Goal: Navigation & Orientation: Find specific page/section

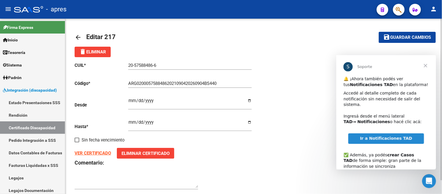
click at [77, 37] on mat-icon "arrow_back" at bounding box center [78, 37] width 7 height 7
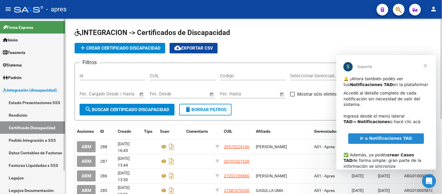
click at [41, 24] on link "Firma Express" at bounding box center [32, 27] width 65 height 13
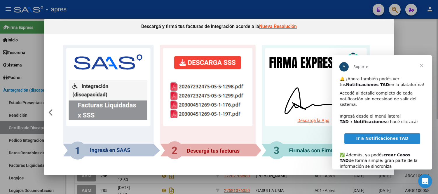
click at [174, 174] on mat-dialog-container "Descargá y firmá tus facturas de integración acorde a la Nueva Resolución Seguí…" at bounding box center [219, 97] width 350 height 156
click at [174, 185] on div at bounding box center [219, 97] width 438 height 194
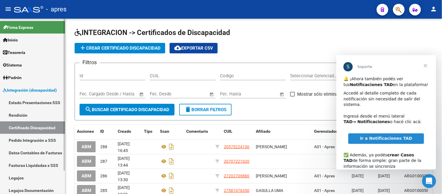
click at [38, 55] on link "Tesorería" at bounding box center [32, 52] width 65 height 13
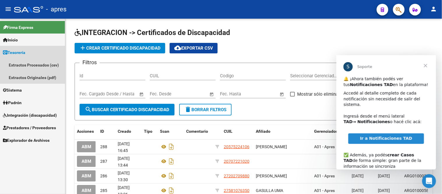
click at [38, 55] on link "Tesorería" at bounding box center [32, 52] width 65 height 13
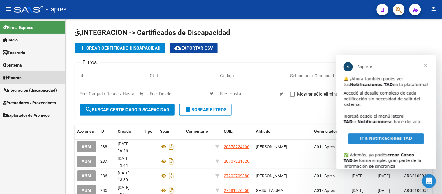
click at [33, 75] on link "Padrón" at bounding box center [32, 77] width 65 height 13
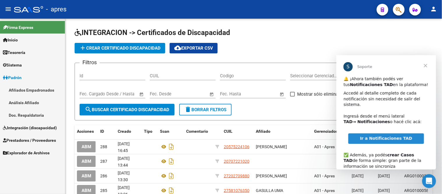
click at [46, 91] on link "Afiliados Empadronados" at bounding box center [32, 90] width 65 height 13
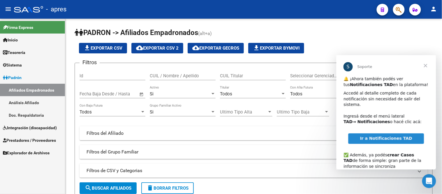
click at [31, 50] on link "Tesorería" at bounding box center [32, 52] width 65 height 13
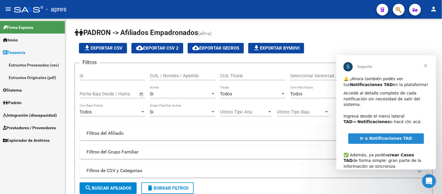
click at [35, 52] on link "Tesorería" at bounding box center [32, 52] width 65 height 13
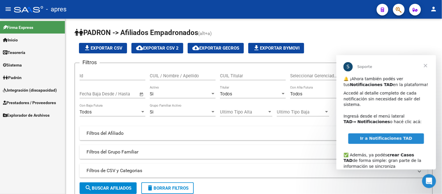
click at [34, 62] on link "Sistema" at bounding box center [32, 65] width 65 height 13
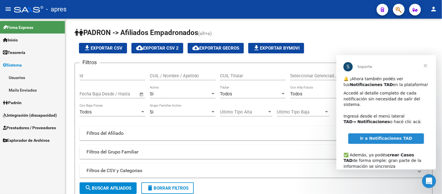
click at [33, 65] on link "Sistema" at bounding box center [32, 65] width 65 height 13
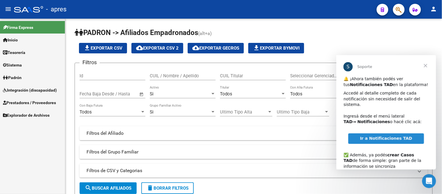
click at [34, 81] on link "Padrón" at bounding box center [32, 77] width 65 height 13
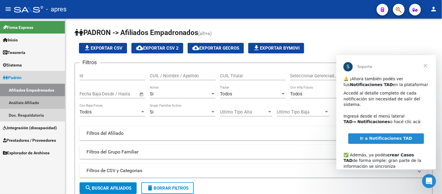
click at [46, 103] on link "Análisis Afiliado" at bounding box center [32, 102] width 65 height 13
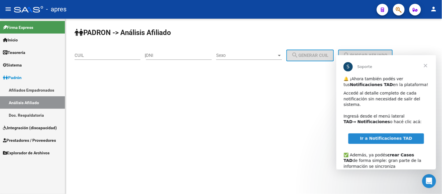
click at [46, 113] on link "Doc. Respaldatoria" at bounding box center [32, 115] width 65 height 13
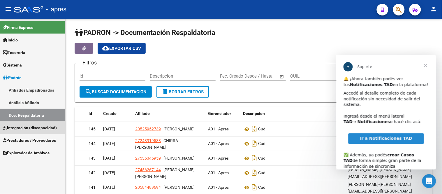
click at [45, 128] on span "Integración (discapacidad)" at bounding box center [30, 128] width 54 height 6
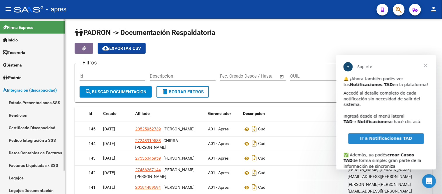
click at [34, 85] on link "Integración (discapacidad)" at bounding box center [32, 90] width 65 height 13
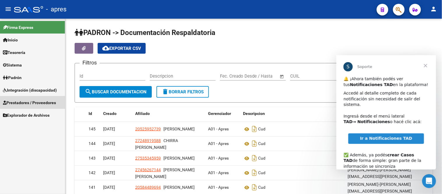
click at [38, 104] on span "Prestadores / Proveedores" at bounding box center [29, 102] width 53 height 6
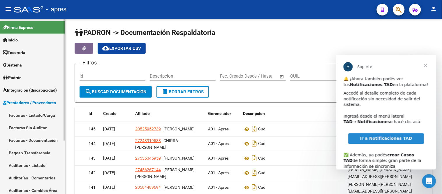
click at [38, 104] on span "Prestadores / Proveedores" at bounding box center [29, 102] width 53 height 6
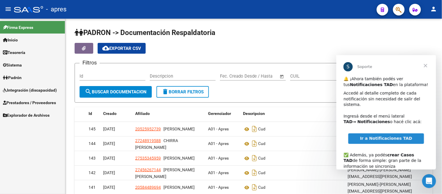
click at [31, 114] on span "Explorador de Archivos" at bounding box center [26, 115] width 47 height 6
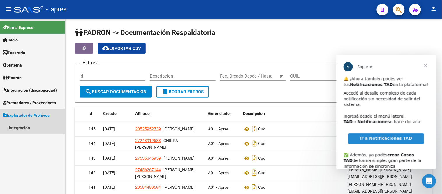
click at [31, 114] on span "Explorador de Archivos" at bounding box center [26, 115] width 47 height 6
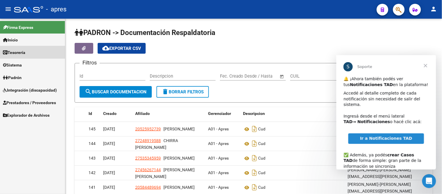
click at [28, 56] on link "Tesorería" at bounding box center [32, 52] width 65 height 13
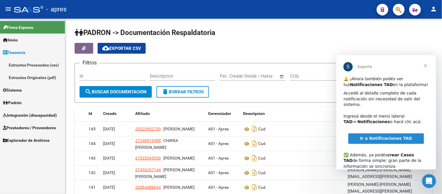
click at [28, 56] on link "Tesorería" at bounding box center [32, 52] width 65 height 13
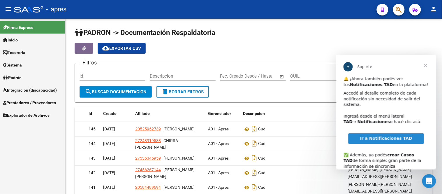
click at [30, 64] on link "Sistema" at bounding box center [32, 65] width 65 height 13
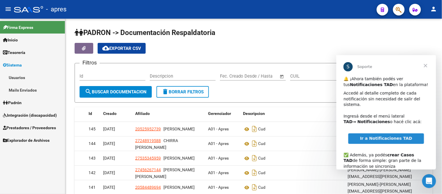
click at [424, 64] on span "Cerrar" at bounding box center [425, 65] width 21 height 21
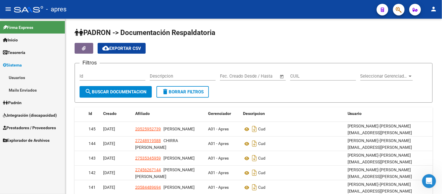
click at [39, 104] on link "Padrón" at bounding box center [32, 102] width 65 height 13
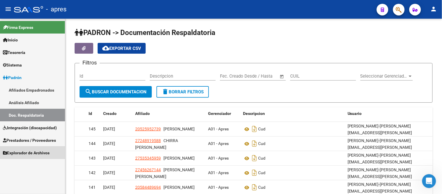
click at [47, 152] on span "Explorador de Archivos" at bounding box center [26, 153] width 47 height 6
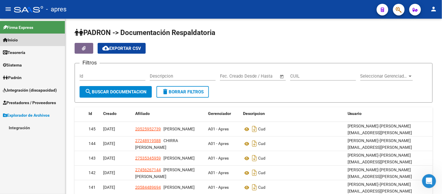
click at [23, 37] on link "Inicio" at bounding box center [32, 40] width 65 height 13
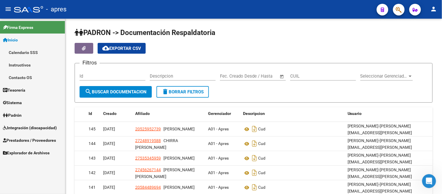
click at [37, 53] on link "Calendario SSS" at bounding box center [32, 52] width 65 height 13
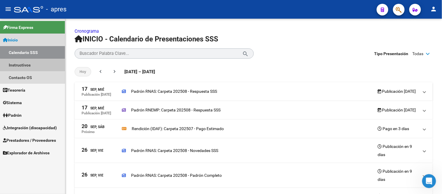
click at [37, 65] on link "Instructivos" at bounding box center [32, 65] width 65 height 13
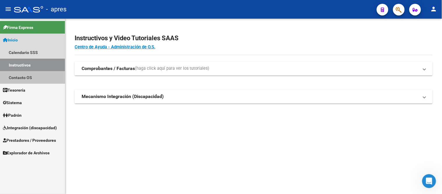
click at [36, 78] on link "Contacto OS" at bounding box center [32, 77] width 65 height 13
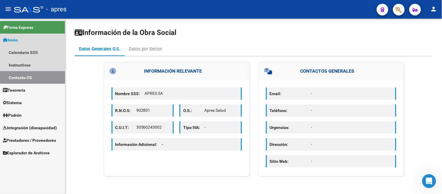
click at [40, 41] on link "Inicio" at bounding box center [32, 40] width 65 height 13
